Goal: Information Seeking & Learning: Learn about a topic

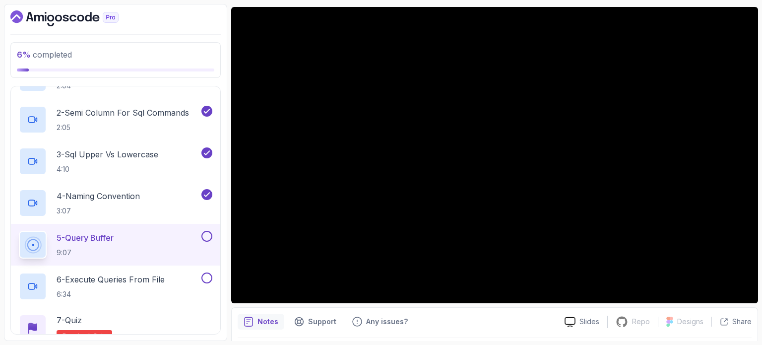
scroll to position [112, 0]
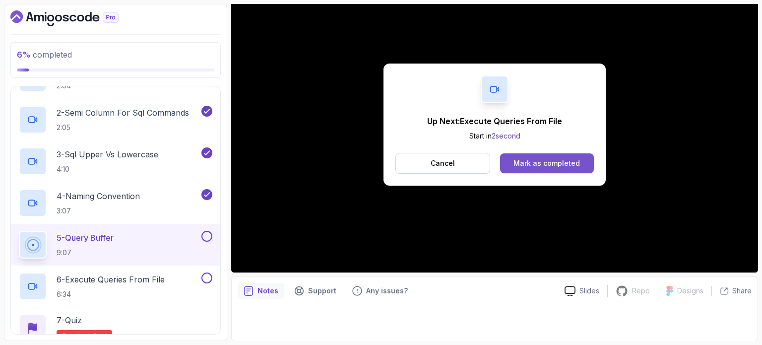
click at [541, 159] on div "Mark as completed" at bounding box center [547, 163] width 67 height 10
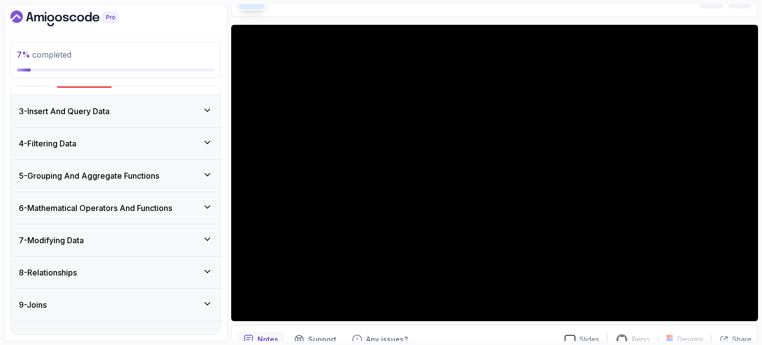
scroll to position [397, 0]
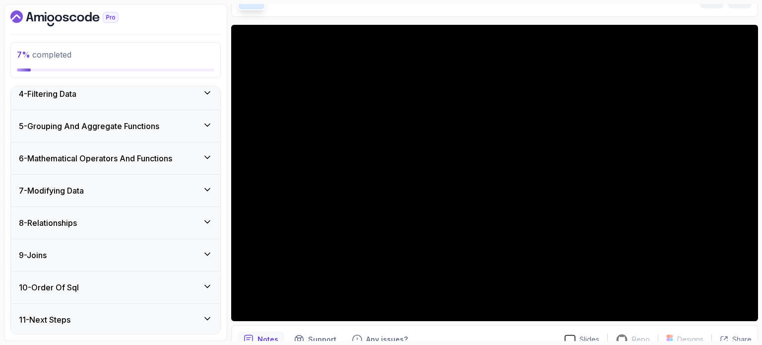
click at [192, 227] on div "8 - Relationships" at bounding box center [116, 223] width 194 height 12
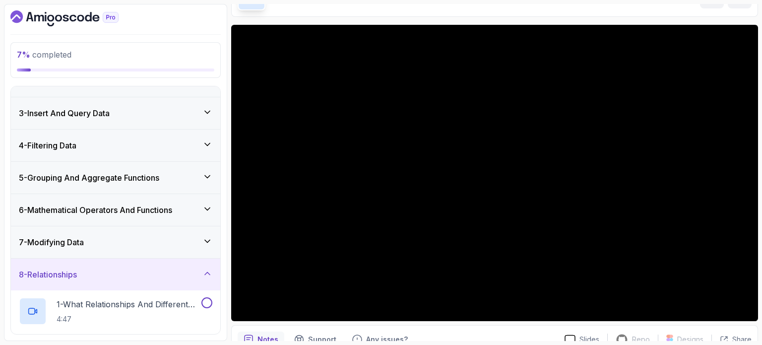
scroll to position [52, 0]
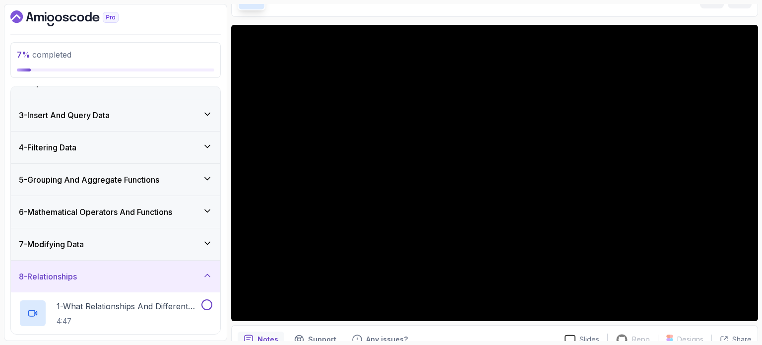
click at [174, 247] on div "7 - Modifying Data" at bounding box center [116, 244] width 194 height 12
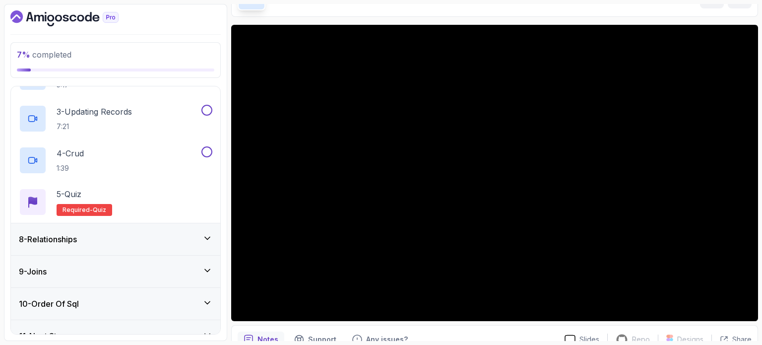
scroll to position [314, 0]
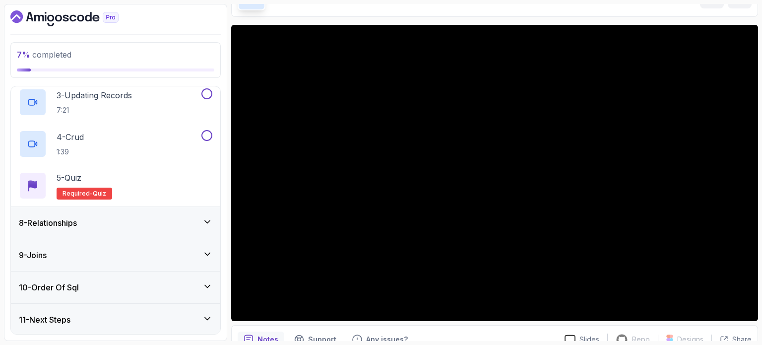
click at [167, 220] on div "8 - Relationships" at bounding box center [116, 223] width 194 height 12
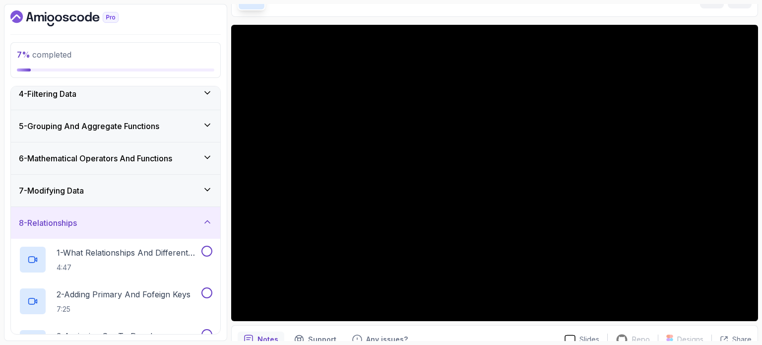
scroll to position [120, 0]
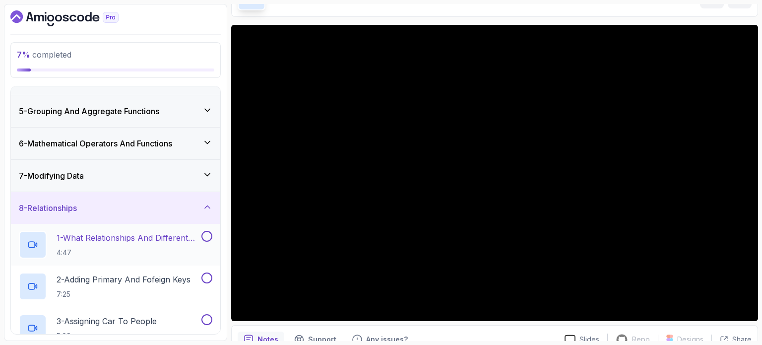
click at [173, 250] on p "4:47" at bounding box center [128, 253] width 143 height 10
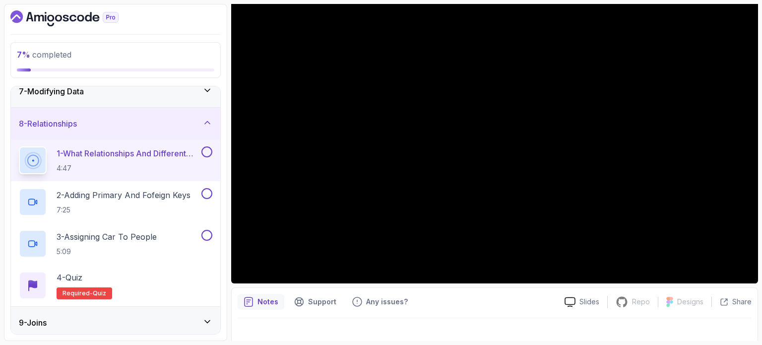
scroll to position [101, 0]
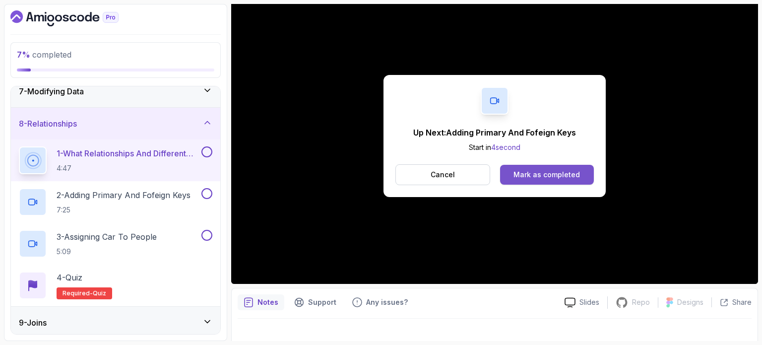
click at [574, 168] on button "Mark as completed" at bounding box center [547, 175] width 94 height 20
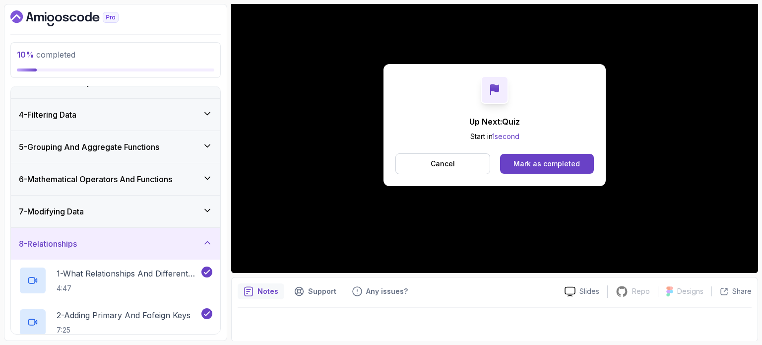
scroll to position [272, 0]
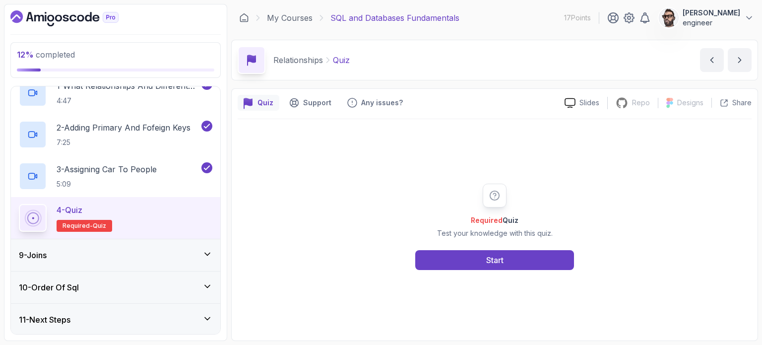
click at [140, 255] on div "9 - Joins" at bounding box center [116, 255] width 194 height 12
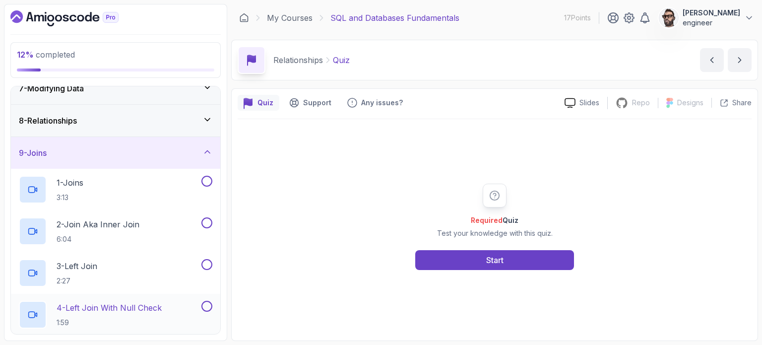
scroll to position [206, 0]
click at [161, 184] on div "1 - Joins 3:13" at bounding box center [109, 191] width 181 height 28
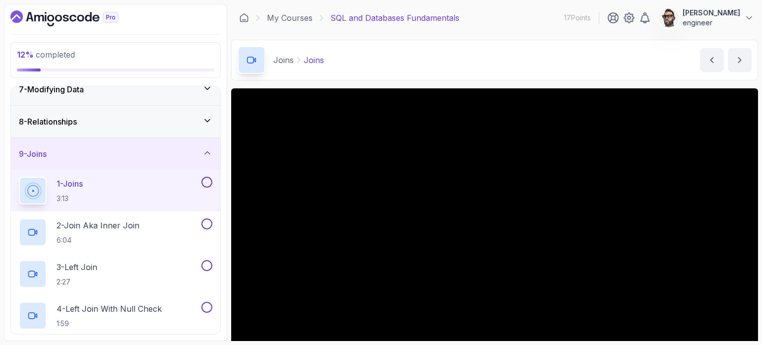
scroll to position [59, 0]
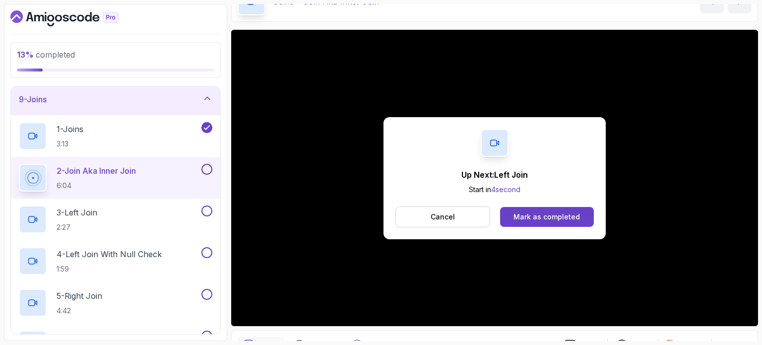
scroll to position [230, 0]
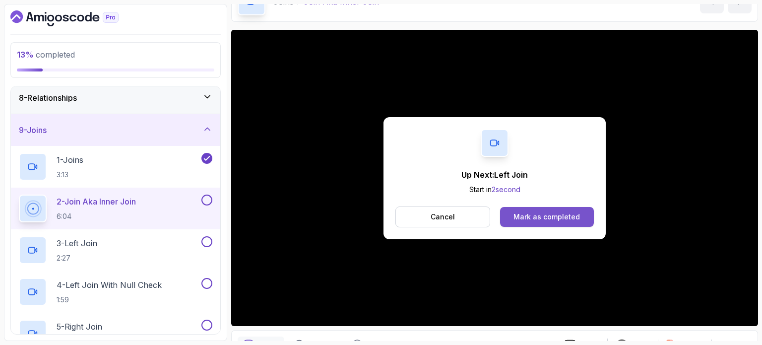
click at [545, 212] on div "Mark as completed" at bounding box center [547, 217] width 67 height 10
